Goal: Task Accomplishment & Management: Use online tool/utility

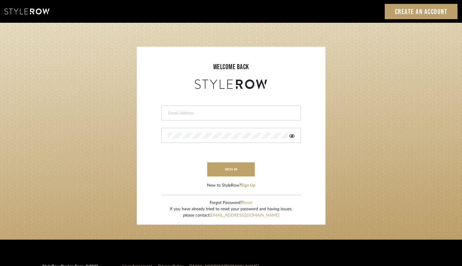
click at [266, 110] on input "email" at bounding box center [230, 113] width 125 height 6
type input "[PERSON_NAME][EMAIL_ADDRESS][DOMAIN_NAME]"
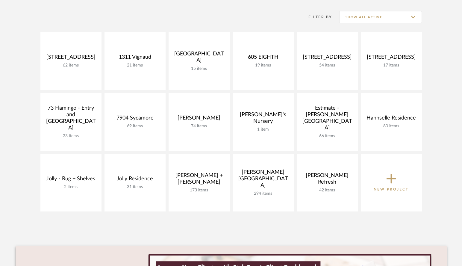
scroll to position [117, 0]
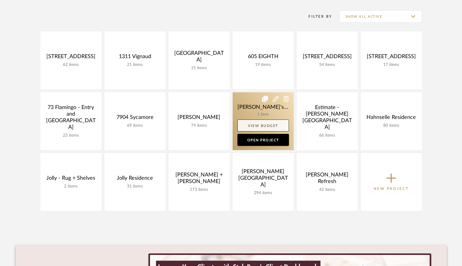
click at [261, 125] on link "View Budget" at bounding box center [262, 125] width 51 height 12
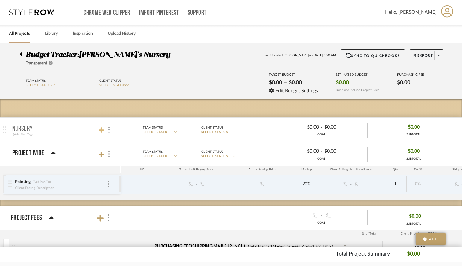
click at [101, 129] on icon at bounding box center [100, 129] width 5 height 5
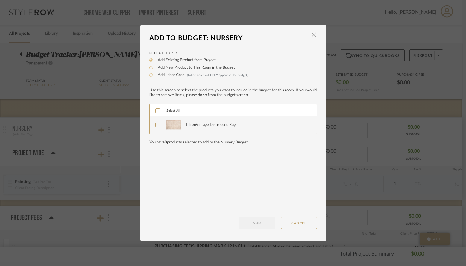
click at [156, 112] on icon at bounding box center [158, 110] width 4 height 3
click at [257, 221] on button "ADD" at bounding box center [257, 223] width 36 height 12
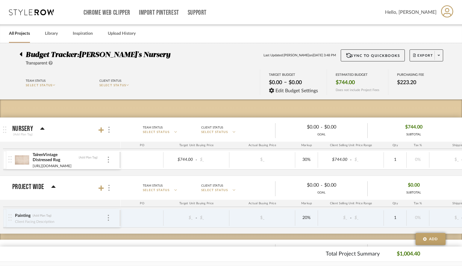
click at [25, 157] on img at bounding box center [22, 160] width 15 height 14
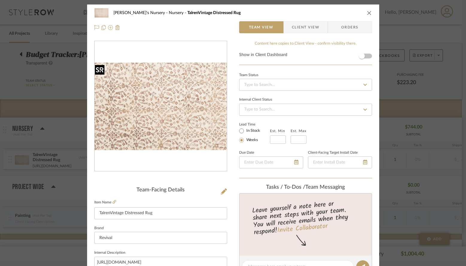
click at [129, 124] on img "0" at bounding box center [161, 106] width 132 height 87
